Goal: Find specific page/section: Find specific page/section

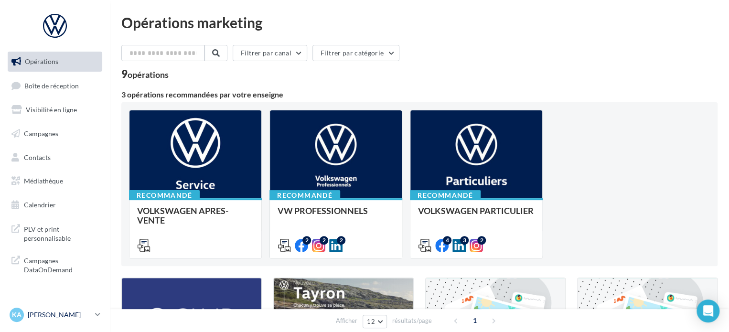
click at [96, 317] on icon at bounding box center [97, 314] width 5 height 8
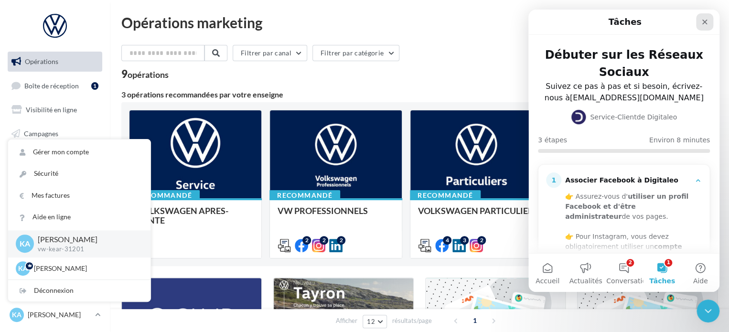
click at [706, 24] on icon "Fermer" at bounding box center [704, 22] width 8 height 8
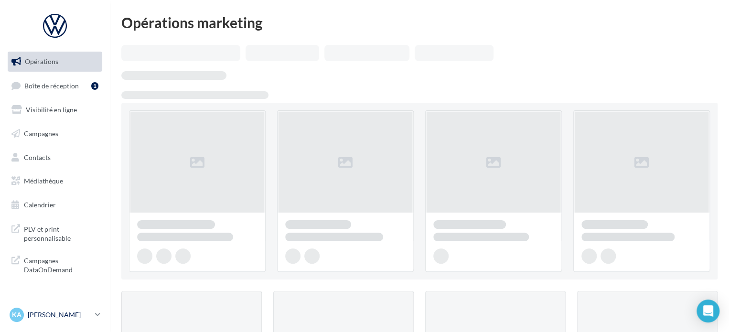
click at [99, 310] on link "KA [PERSON_NAME] vw-[PERSON_NAME]-31201" at bounding box center [55, 315] width 95 height 18
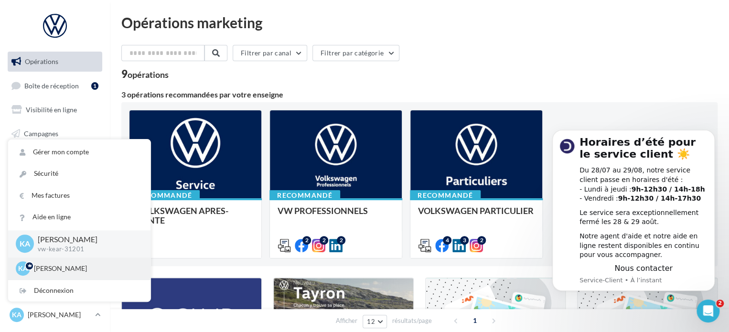
click at [54, 261] on div "KA Kevin AROULE vw-kear-31670" at bounding box center [79, 268] width 127 height 14
click at [54, 268] on p "[PERSON_NAME]" at bounding box center [86, 269] width 105 height 10
